Goal: Information Seeking & Learning: Check status

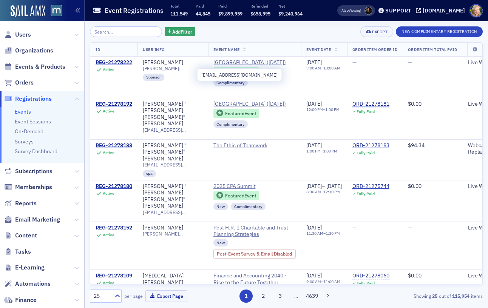
scroll to position [83, 0]
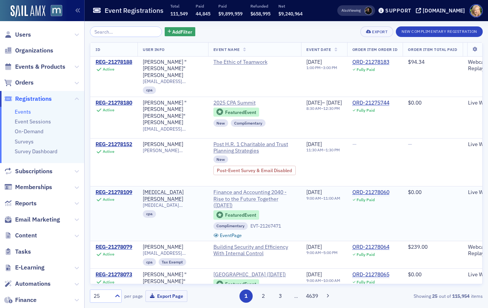
click at [257, 190] on span "Finance and Accounting 2040 - Rise to the Future Together (October 2025)" at bounding box center [254, 199] width 83 height 20
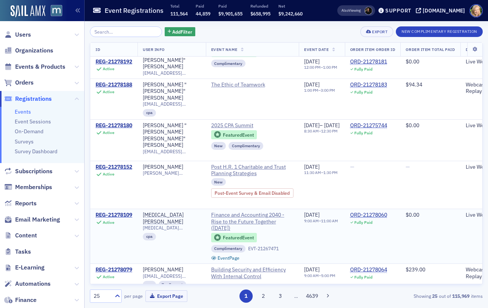
scroll to position [698, 0]
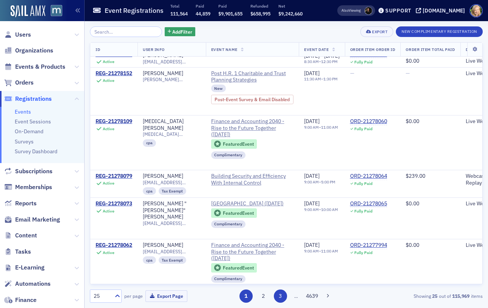
click at [277, 294] on button "3" at bounding box center [280, 296] width 13 height 13
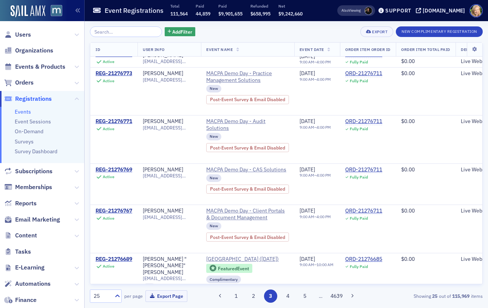
scroll to position [895, 0]
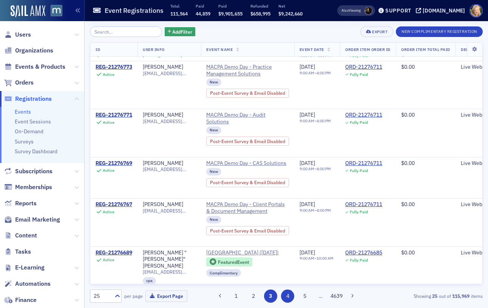
click at [288, 297] on button "4" at bounding box center [287, 296] width 13 height 13
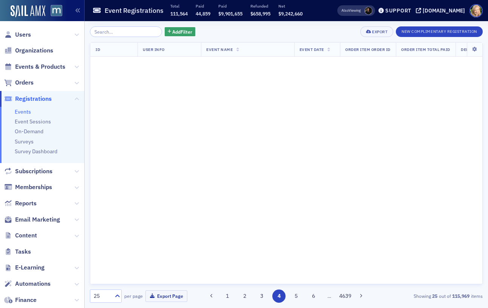
scroll to position [0, 0]
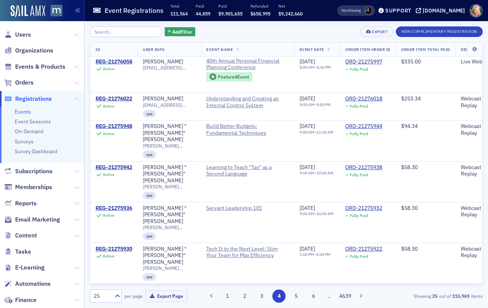
scroll to position [620, 0]
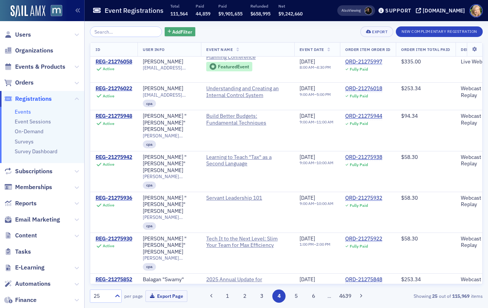
click at [172, 33] on span "Add Filter" at bounding box center [182, 31] width 20 height 7
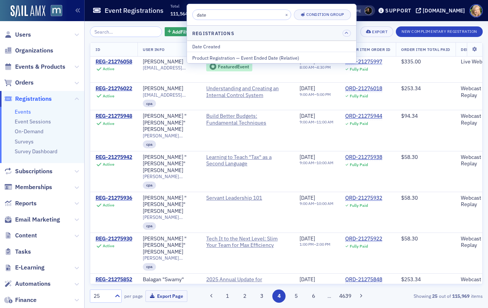
type input "date"
click at [132, 27] on input "search" at bounding box center [126, 31] width 72 height 11
